Goal: Task Accomplishment & Management: Manage account settings

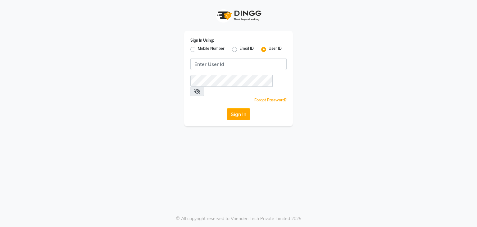
click at [198, 49] on label "Mobile Number" at bounding box center [211, 49] width 27 height 7
click at [198, 49] on input "Mobile Number" at bounding box center [200, 48] width 4 height 4
radio input "true"
radio input "false"
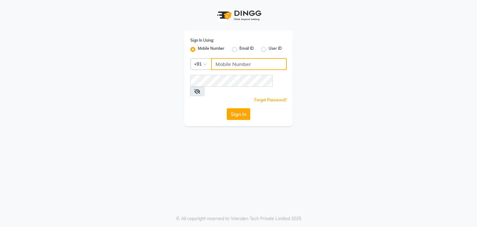
click at [222, 67] on input "Username" at bounding box center [249, 64] width 76 height 12
type input "1111111111"
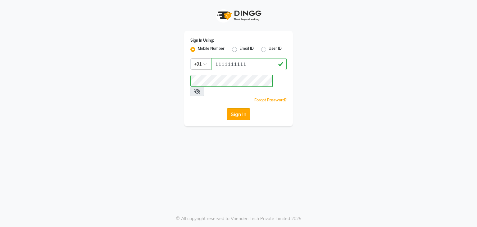
click at [238, 108] on button "Sign In" at bounding box center [239, 114] width 24 height 12
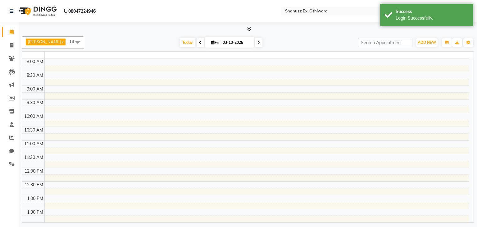
select select "en"
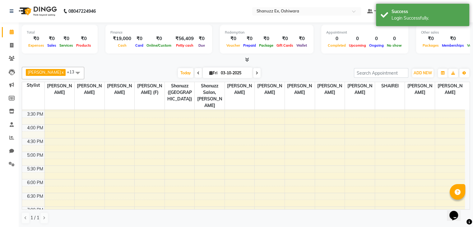
scroll to position [246, 0]
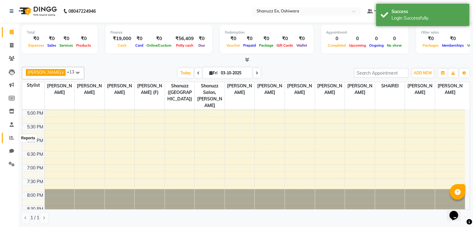
click at [9, 136] on icon at bounding box center [11, 137] width 5 height 5
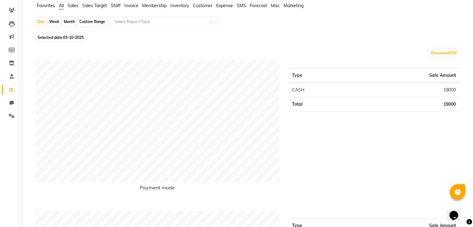
scroll to position [48, 0]
